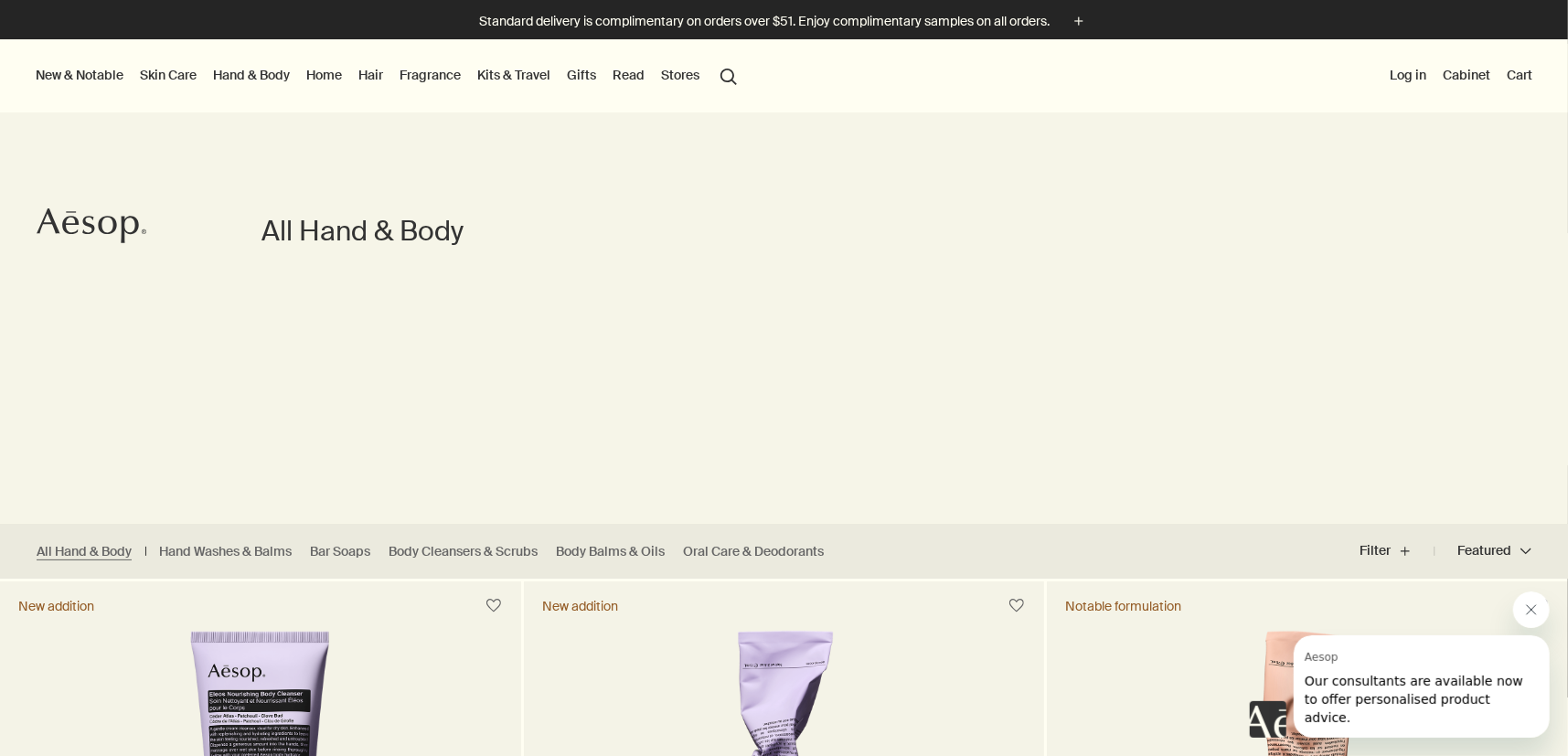
click at [517, 77] on link "Kits & Travel" at bounding box center [513, 75] width 80 height 24
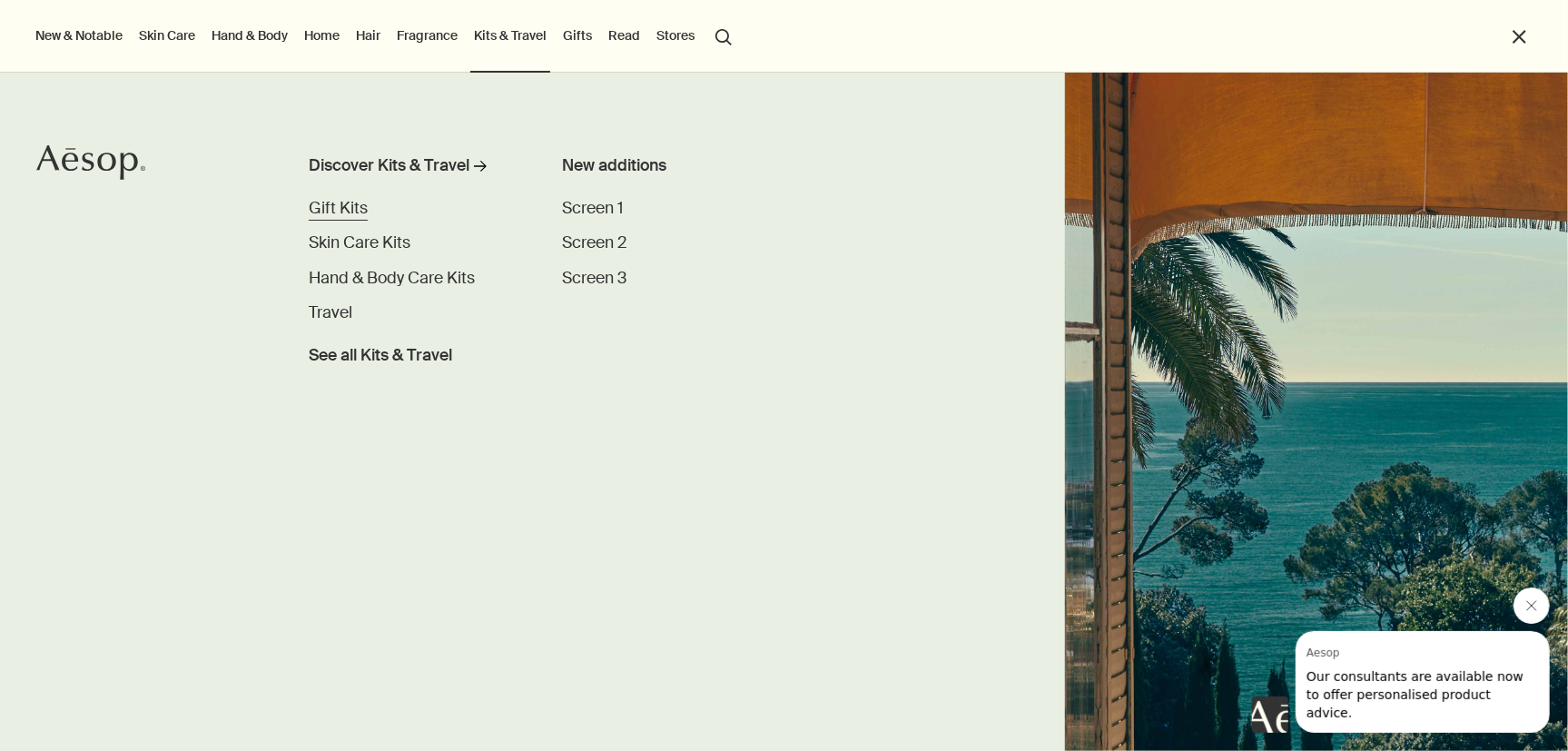
click at [360, 209] on span "Gift Kits" at bounding box center [338, 208] width 59 height 21
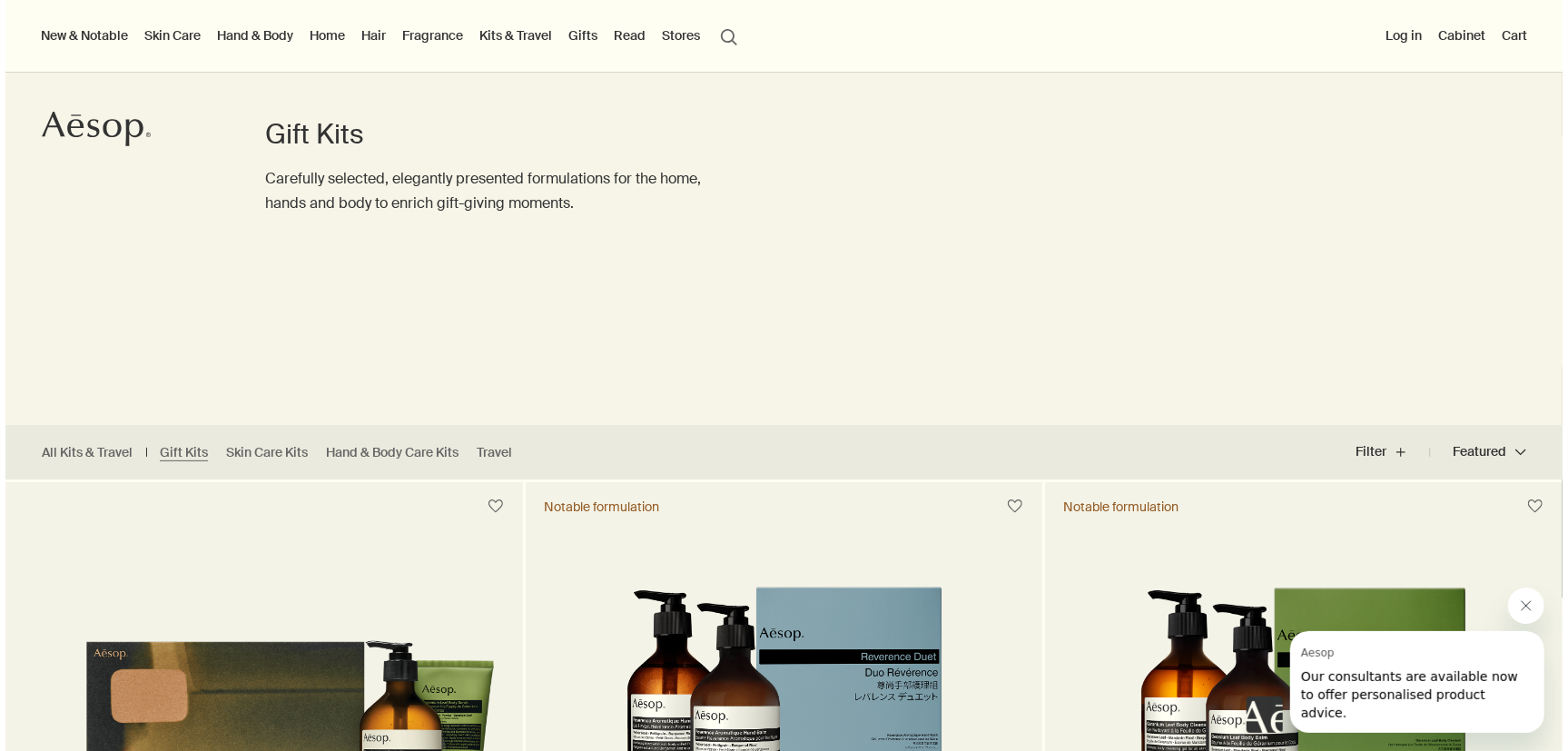
scroll to position [83, 0]
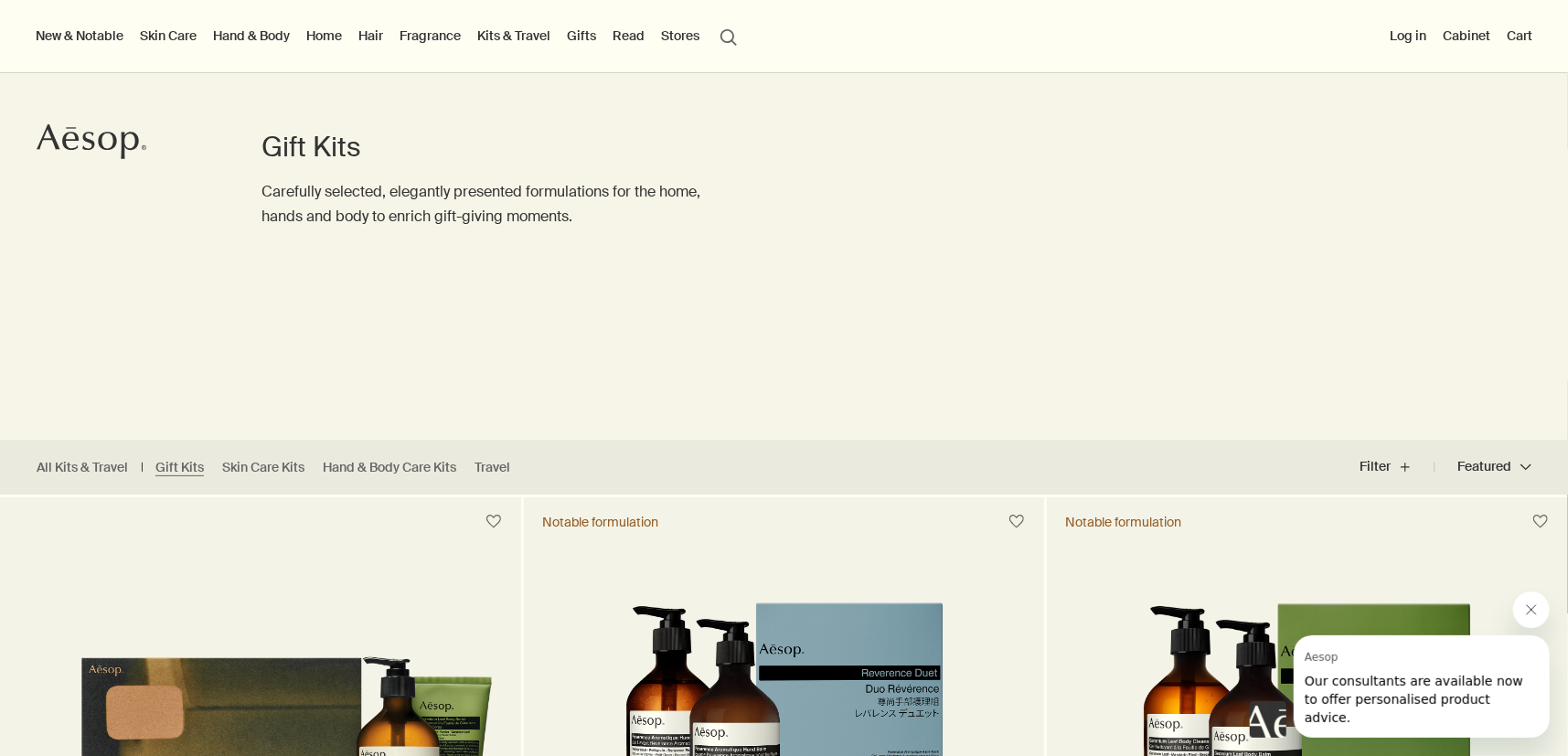
click at [576, 37] on link "Gifts" at bounding box center [582, 36] width 37 height 24
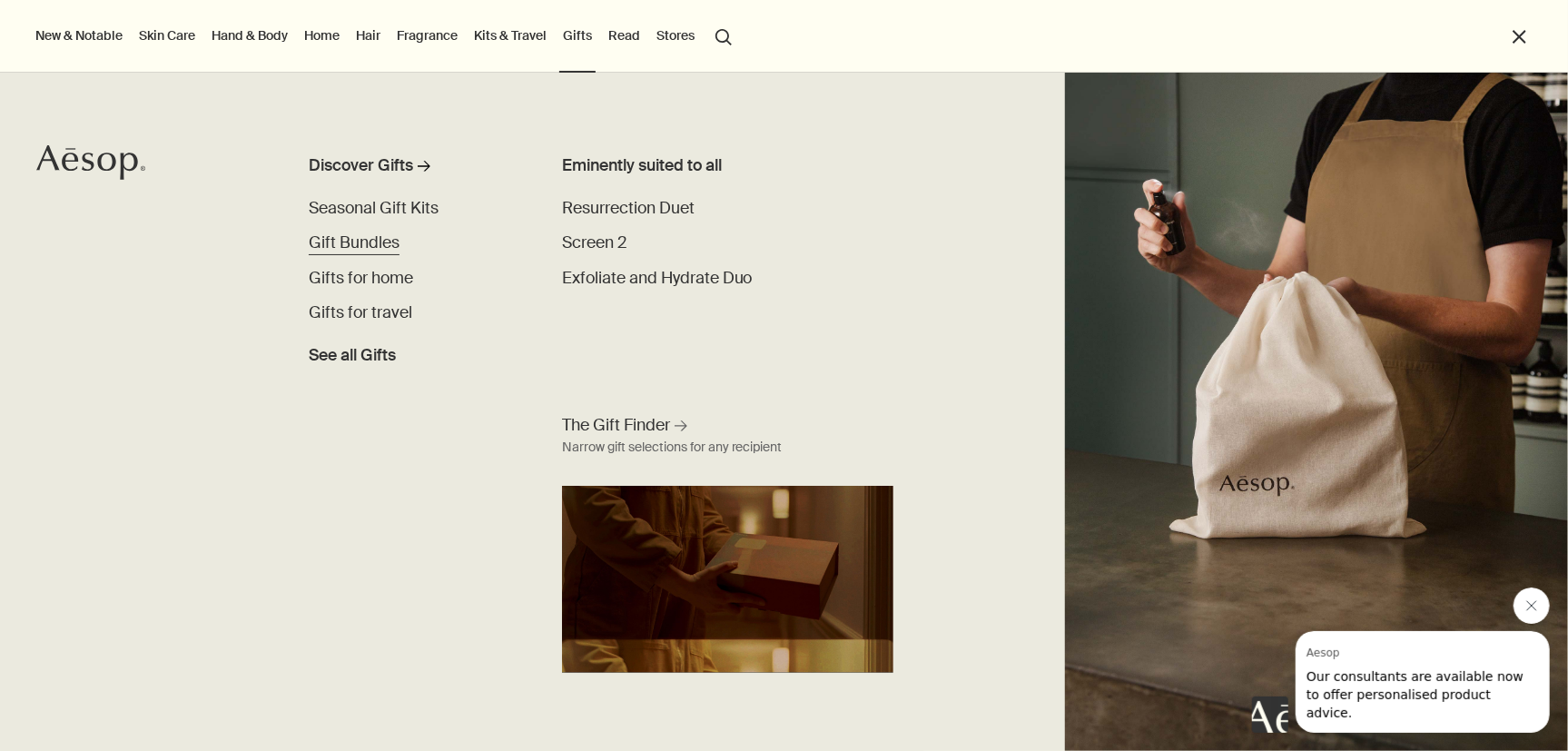
click at [362, 244] on span "Gift Bundles" at bounding box center [353, 243] width 91 height 21
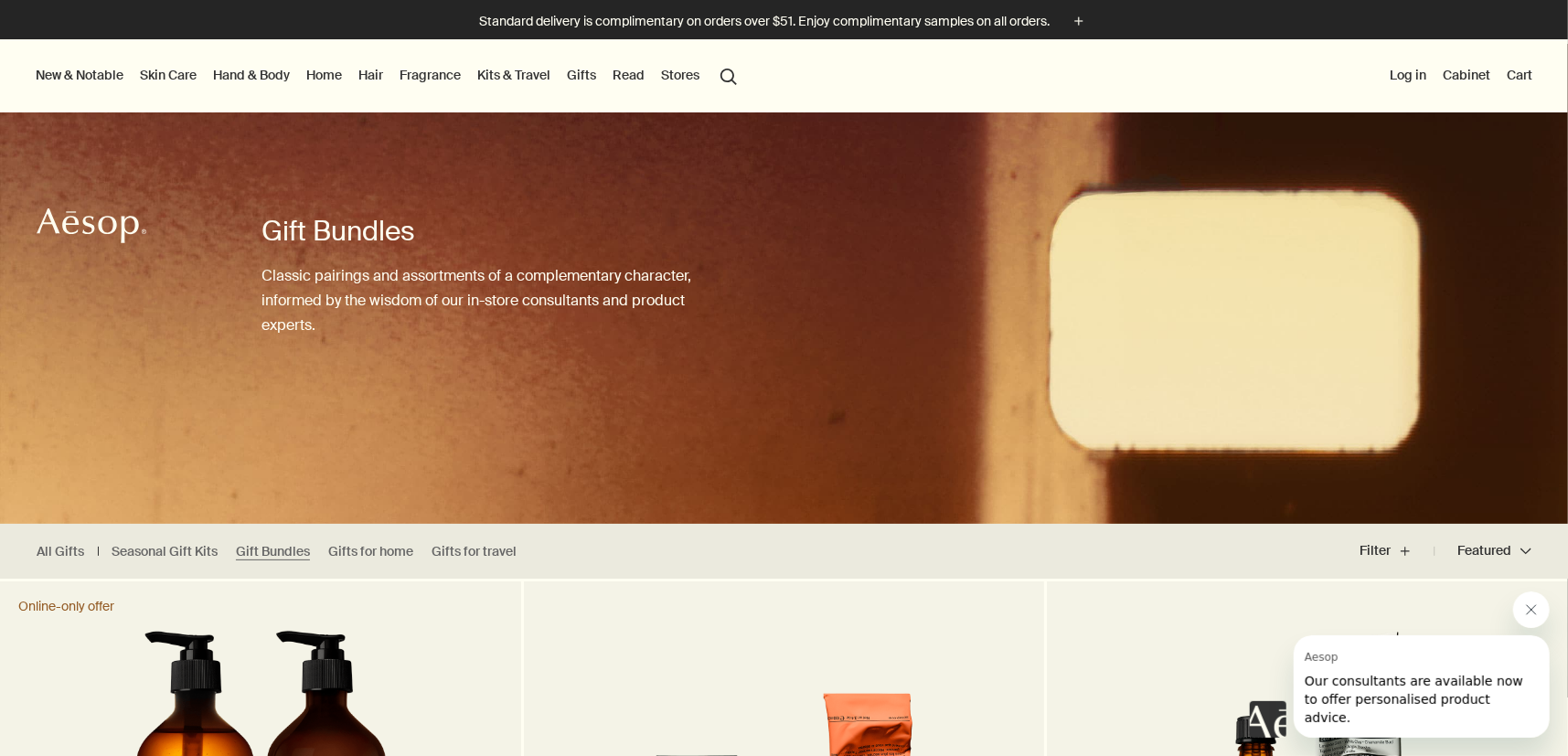
click at [179, 80] on link "Skin Care" at bounding box center [168, 75] width 64 height 24
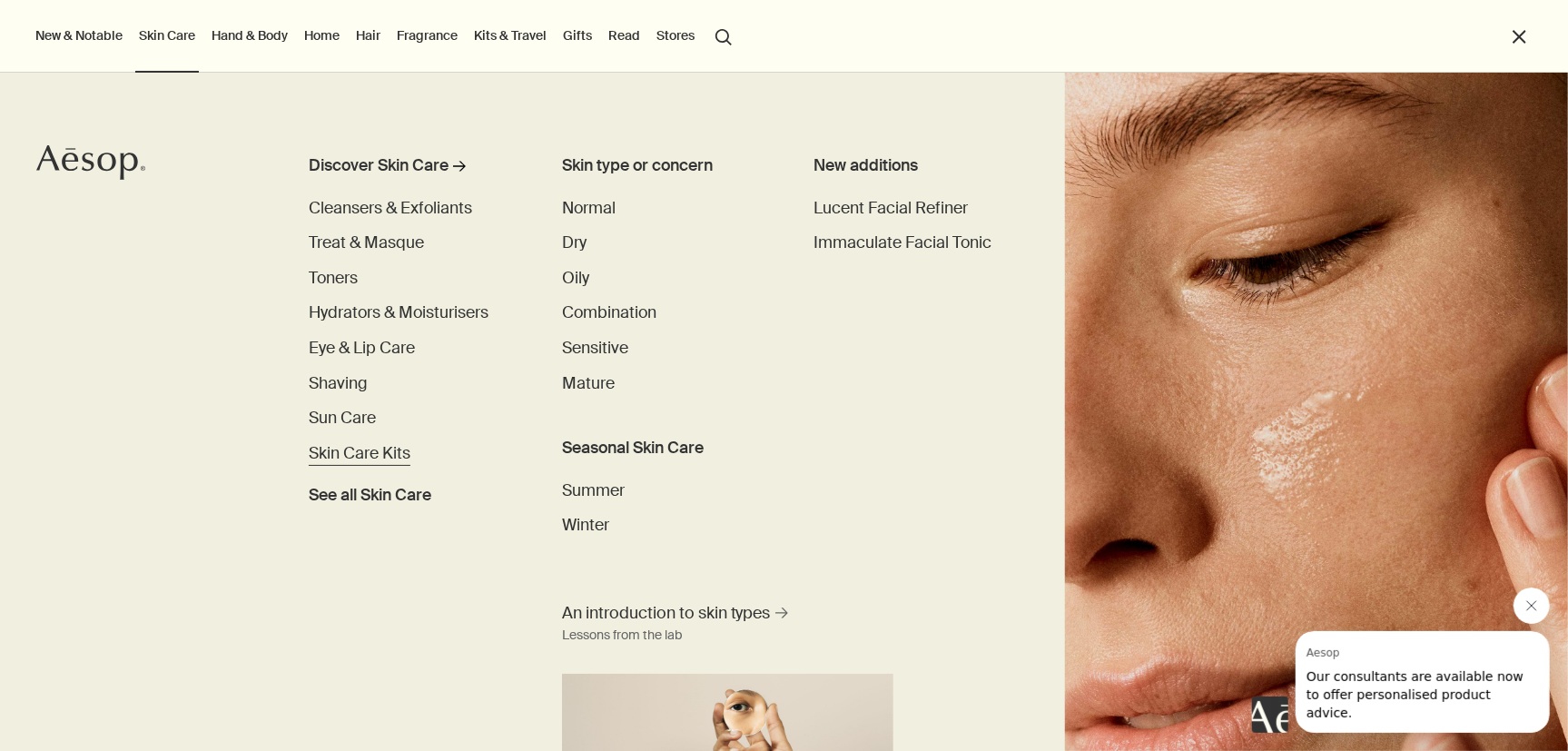
click at [354, 447] on span "Skin Care Kits" at bounding box center [359, 453] width 102 height 21
